Goal: Task Accomplishment & Management: Manage account settings

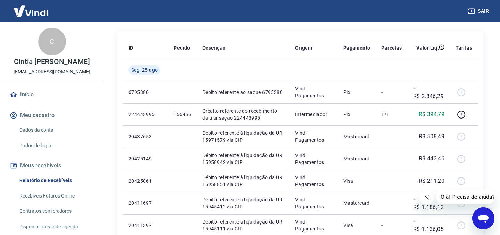
scroll to position [56, 0]
